Goal: Task Accomplishment & Management: Manage account settings

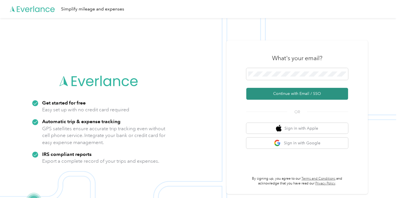
click at [279, 95] on button "Continue with Email / SSO" at bounding box center [298, 94] width 102 height 12
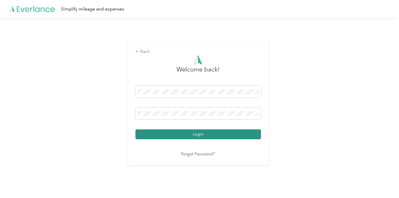
click at [192, 136] on button "Login" at bounding box center [199, 135] width 126 height 10
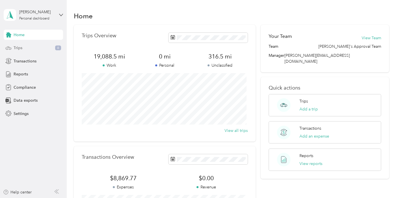
click at [33, 47] on div "Trips 6" at bounding box center [33, 48] width 59 height 10
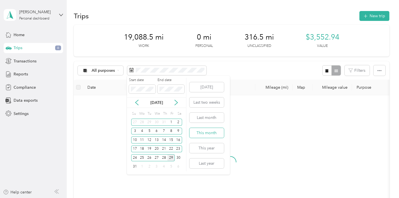
click at [199, 134] on button "This month" at bounding box center [207, 133] width 35 height 10
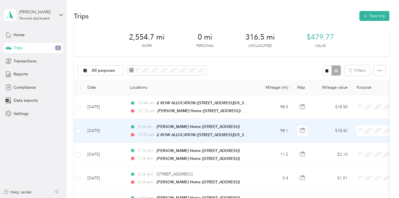
click at [357, 140] on span "Del Papa Distributing" at bounding box center [369, 140] width 52 height 6
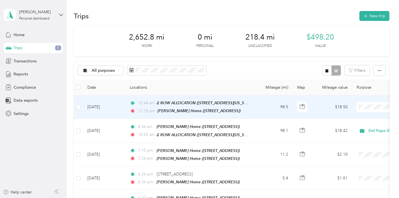
click at [365, 116] on span "Del Papa Distributing" at bounding box center [369, 117] width 52 height 6
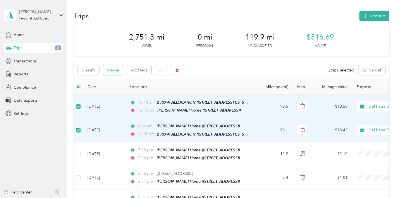
click at [114, 70] on button "Merge" at bounding box center [113, 70] width 20 height 10
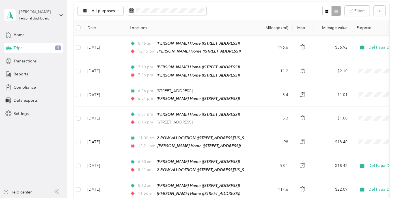
scroll to position [63, 0]
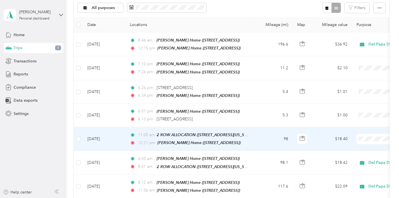
click at [368, 134] on span at bounding box center [392, 139] width 70 height 10
click at [360, 149] on li "Del Papa Distributing" at bounding box center [364, 147] width 70 height 10
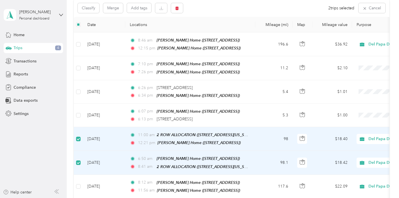
scroll to position [0, 0]
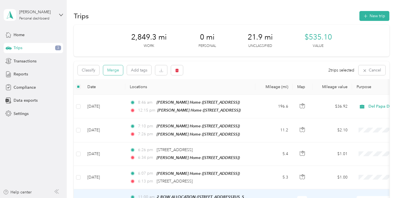
click at [115, 70] on button "Merge" at bounding box center [113, 70] width 20 height 10
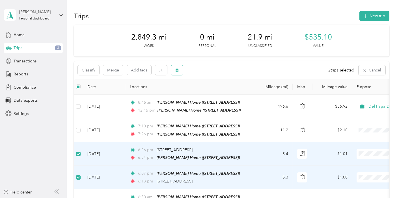
click at [177, 71] on icon "button" at bounding box center [177, 71] width 3 height 4
click at [218, 93] on button "Yes" at bounding box center [219, 93] width 11 height 9
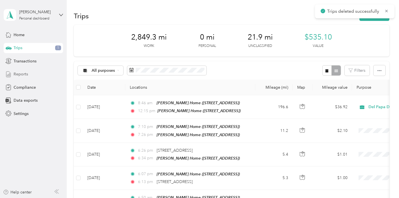
click at [21, 74] on span "Reports" at bounding box center [21, 74] width 14 height 6
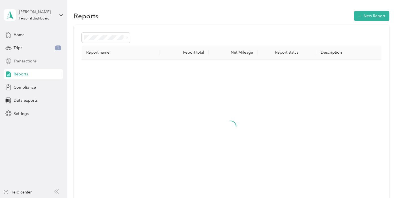
click at [24, 59] on span "Transactions" at bounding box center [25, 61] width 23 height 6
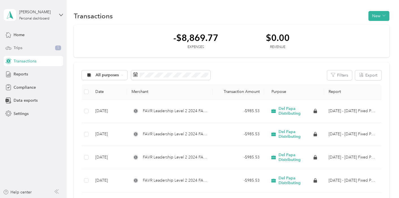
click at [25, 47] on div "Trips 1" at bounding box center [33, 48] width 59 height 10
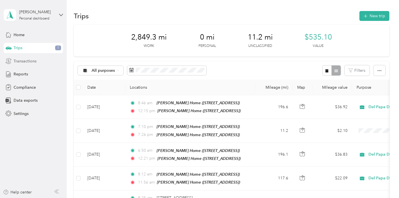
click at [27, 60] on span "Transactions" at bounding box center [25, 61] width 23 height 6
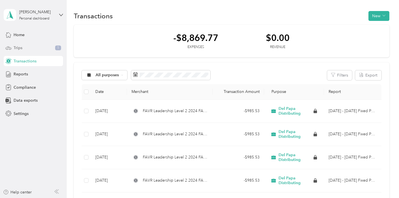
click at [31, 46] on div "Trips 1" at bounding box center [33, 48] width 59 height 10
